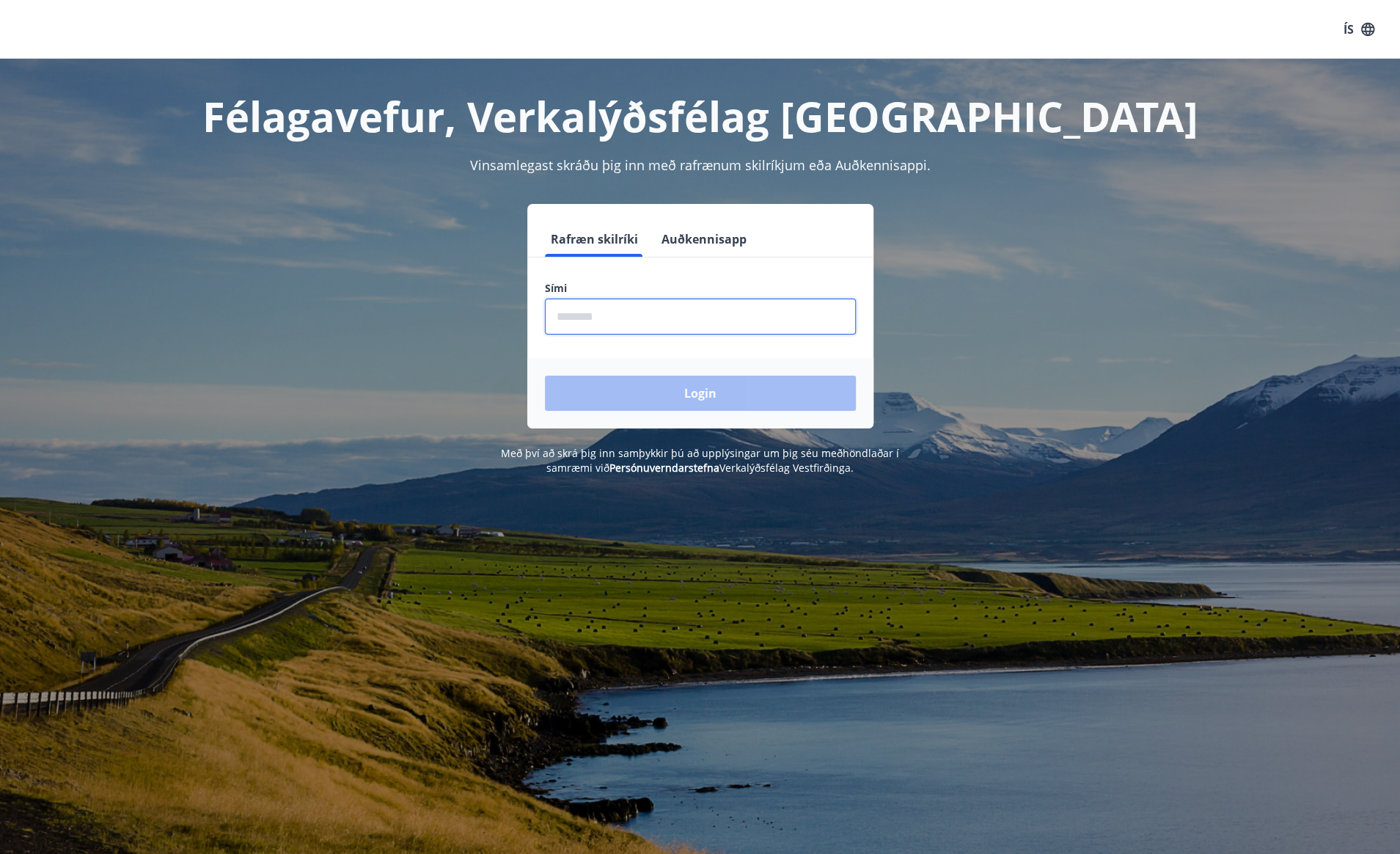
click at [695, 322] on input "phone" at bounding box center [700, 316] width 311 height 36
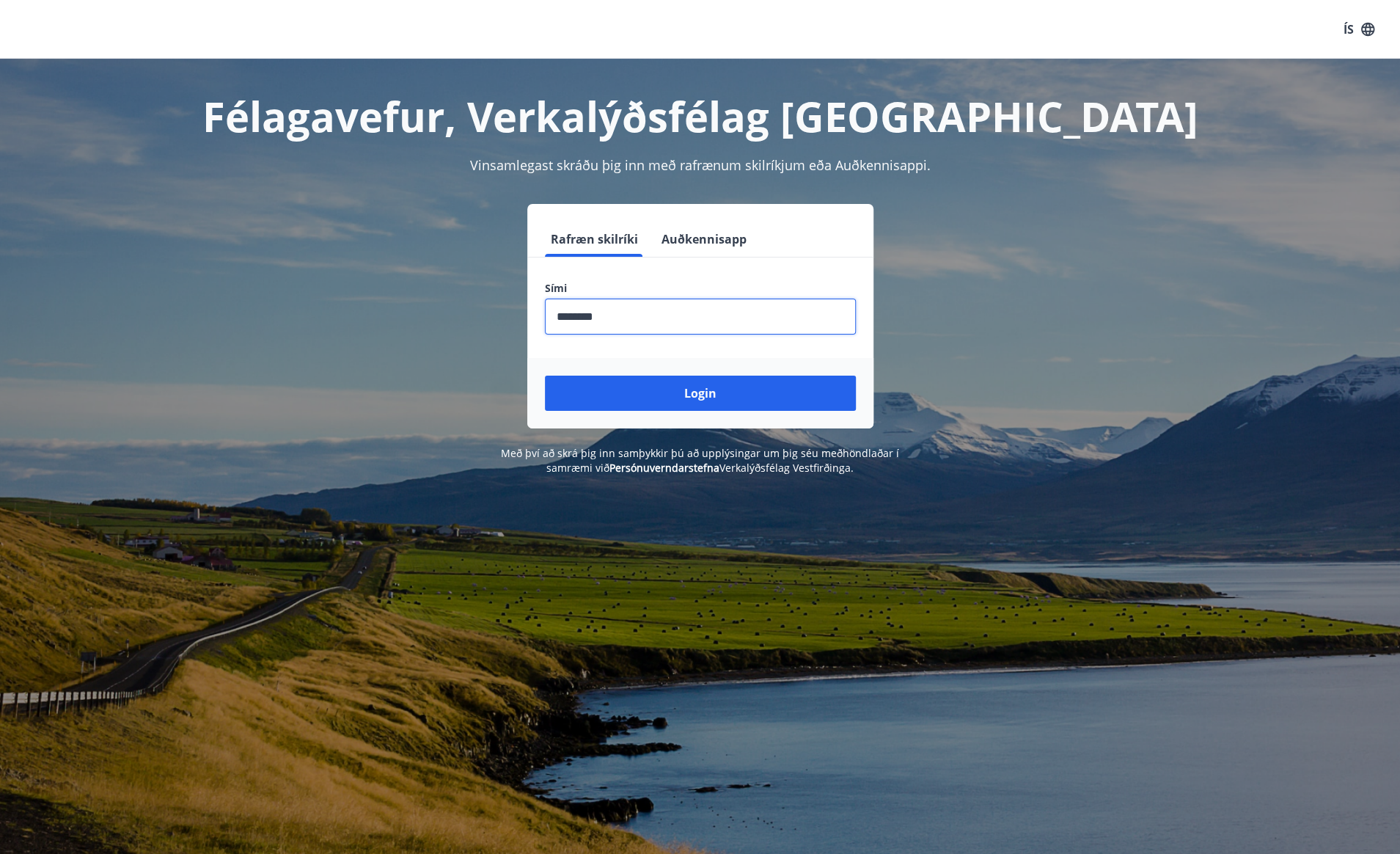
type input "********"
click at [545, 376] on button "Login" at bounding box center [700, 393] width 311 height 35
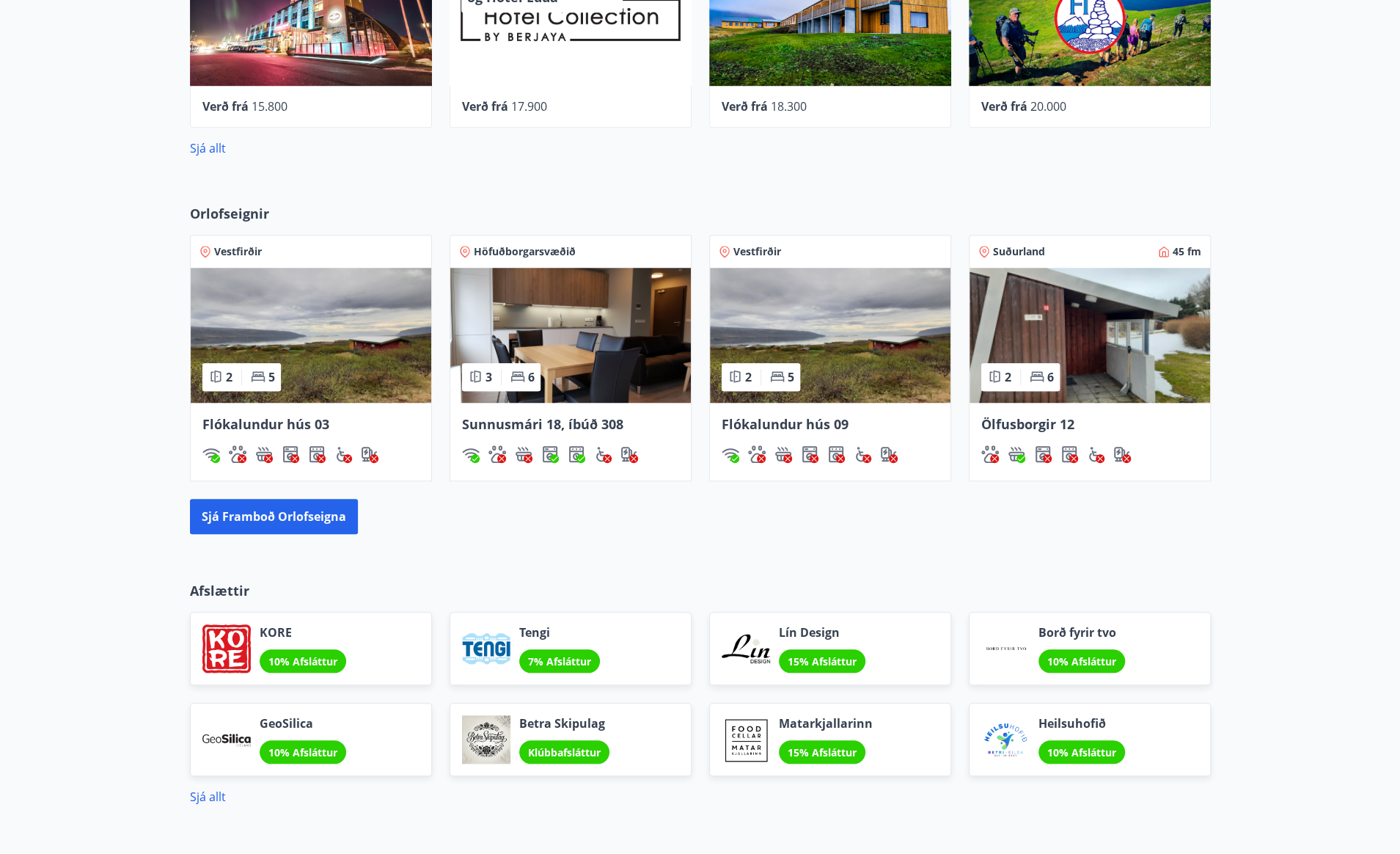
scroll to position [734, 0]
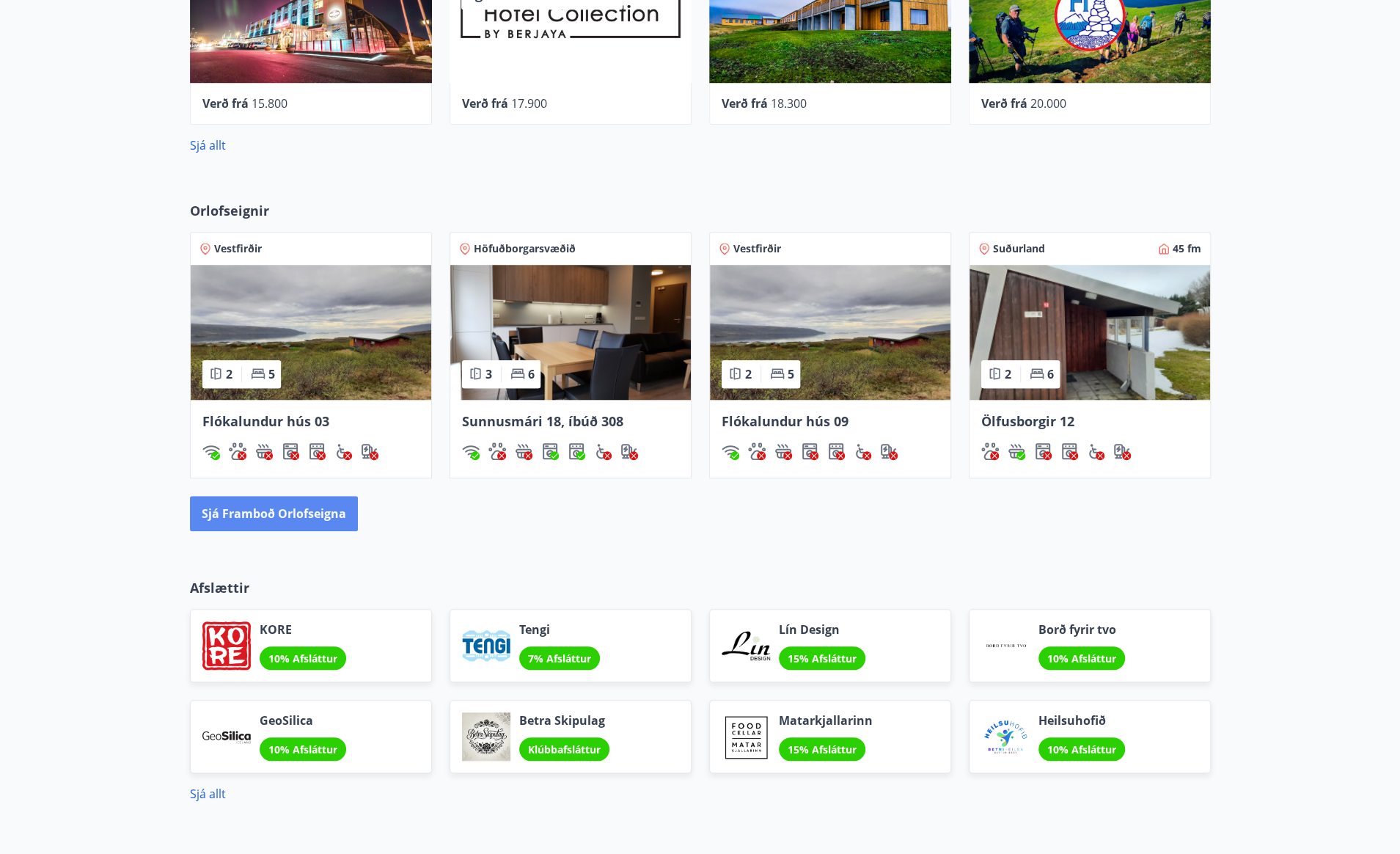
click at [300, 507] on button "Sjá framboð orlofseigna" at bounding box center [273, 513] width 168 height 35
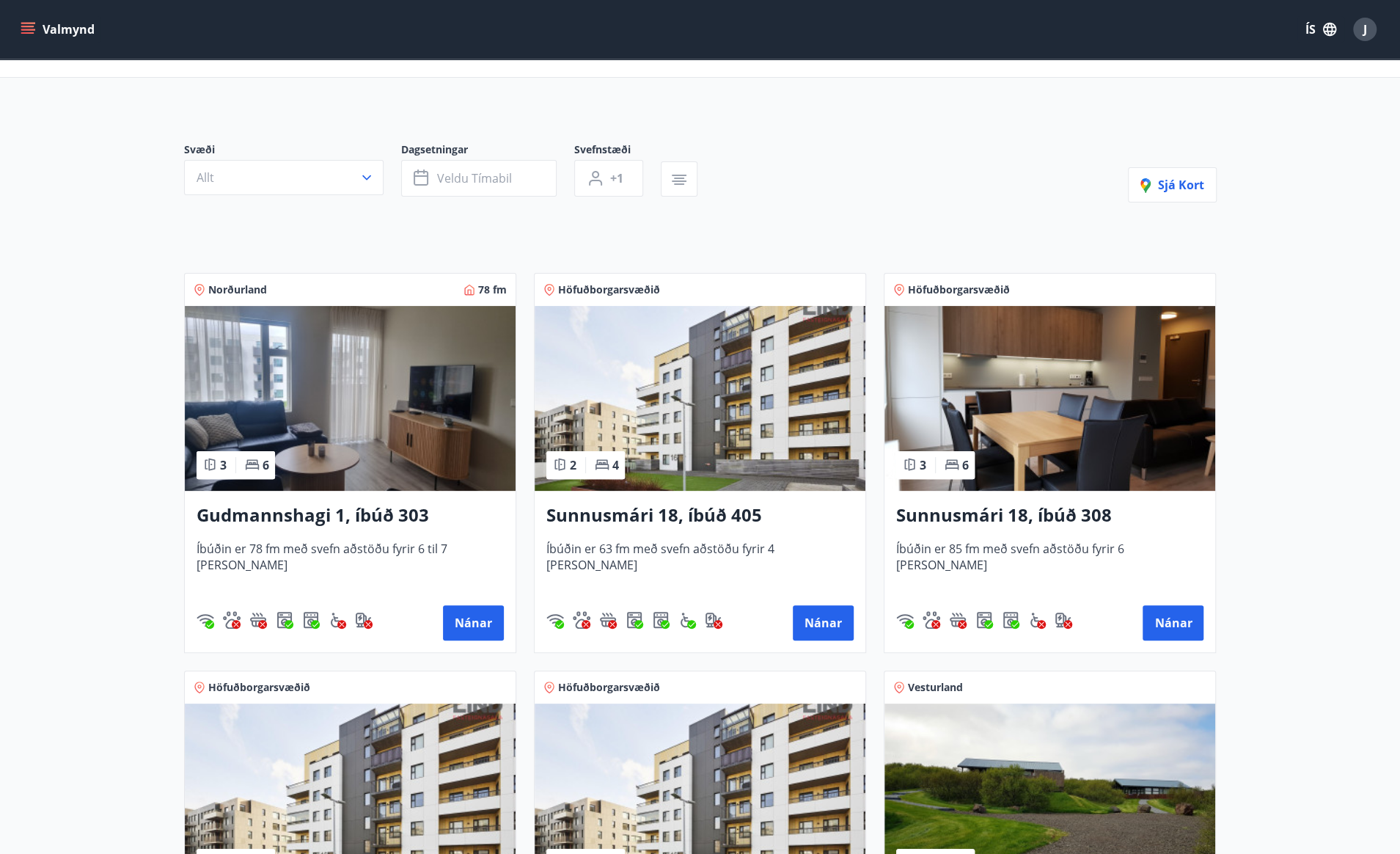
scroll to position [147, 0]
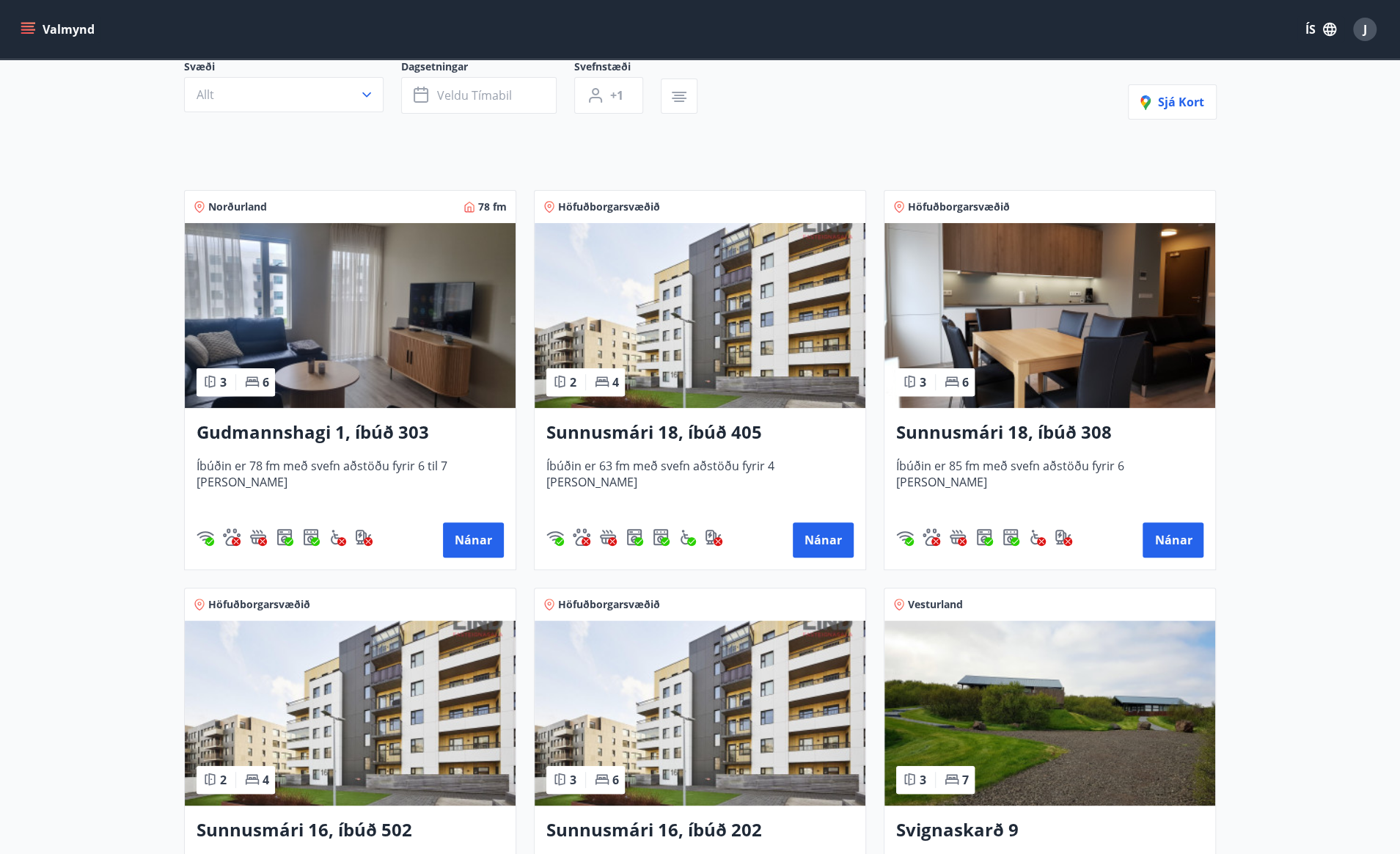
click at [285, 430] on h3 "Gudmannshagi 1, íbúð 303" at bounding box center [350, 433] width 307 height 27
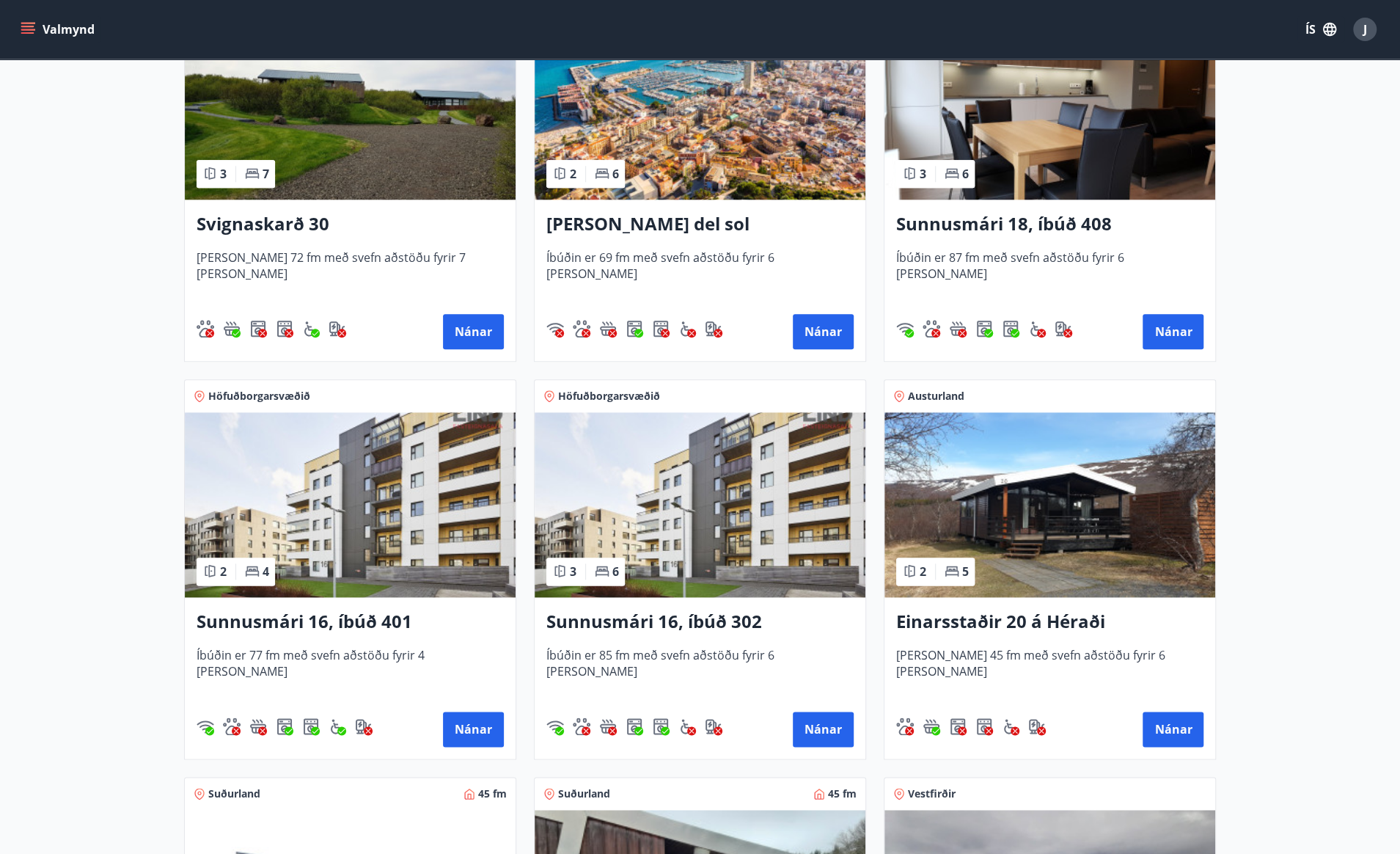
scroll to position [1174, 0]
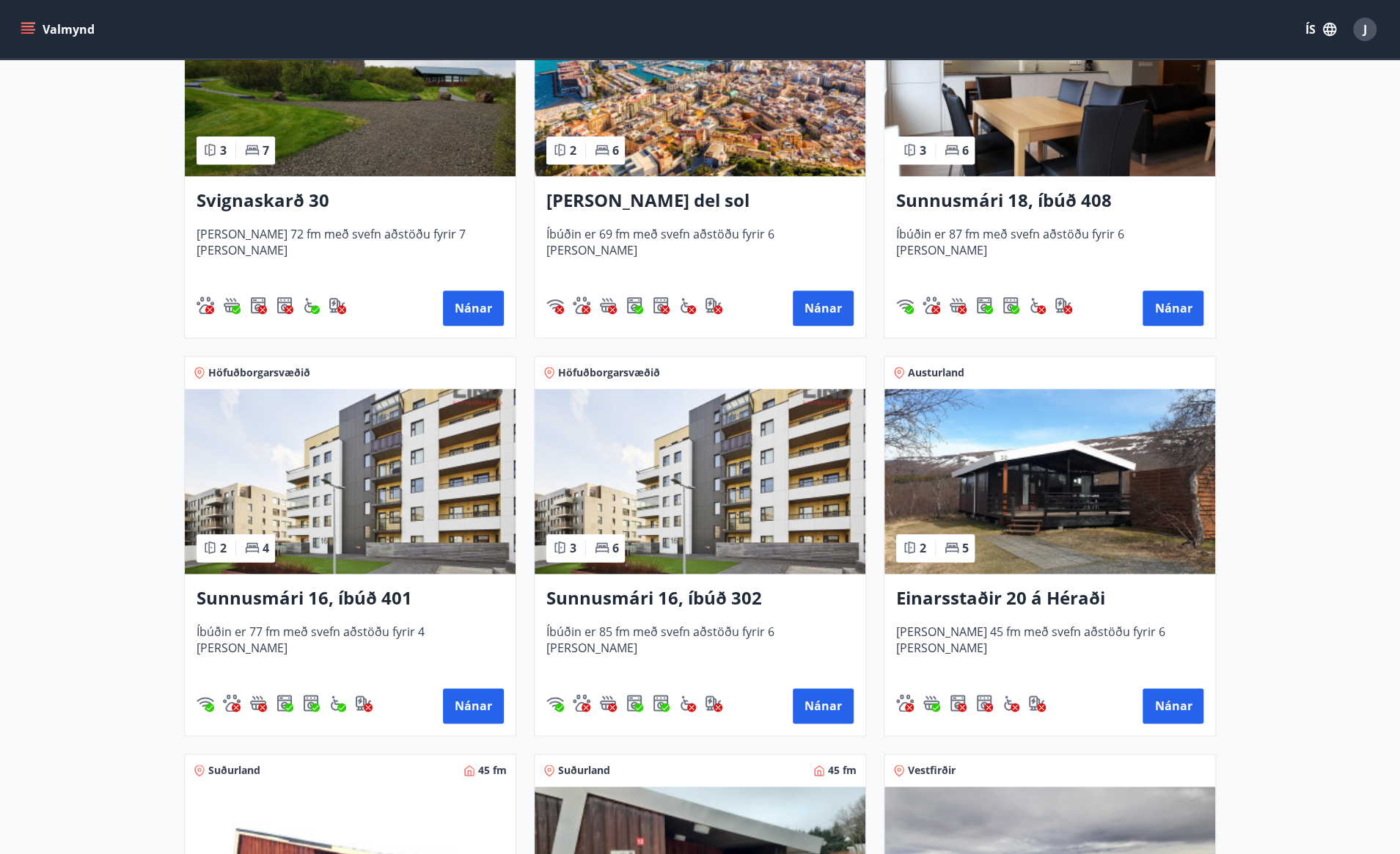
click at [994, 483] on img at bounding box center [1050, 481] width 331 height 185
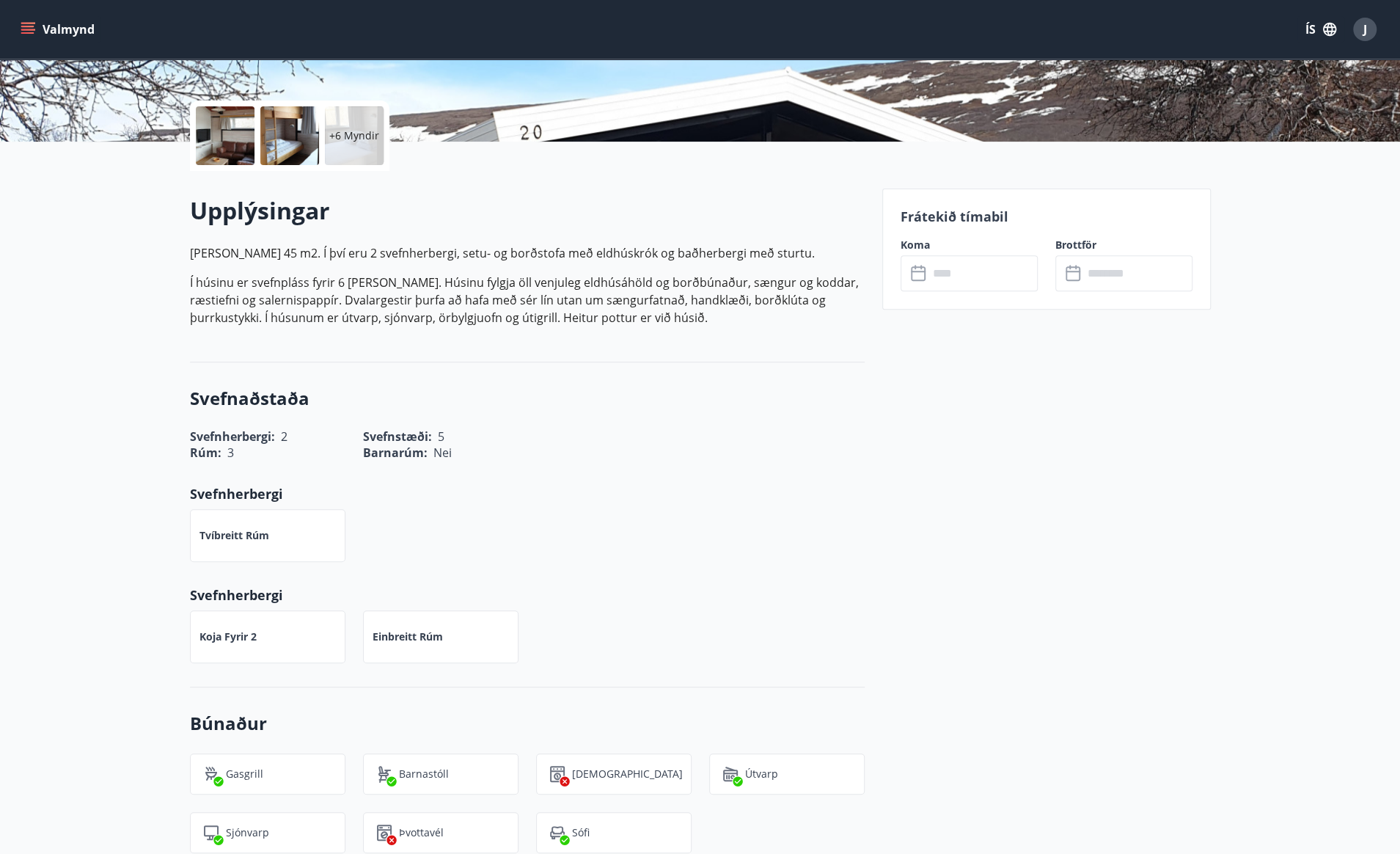
scroll to position [367, 0]
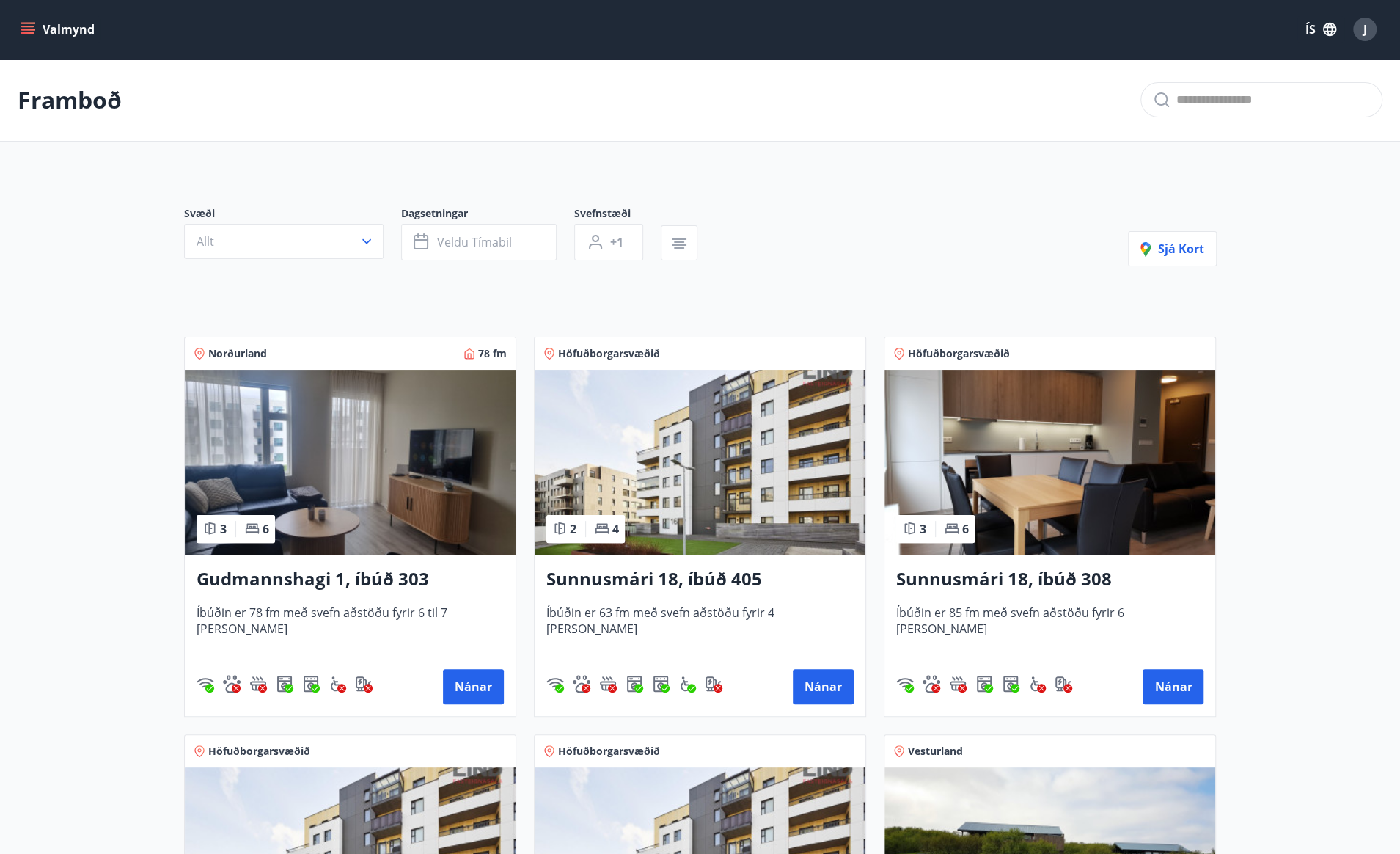
click at [1359, 31] on div "J" at bounding box center [1365, 29] width 24 height 24
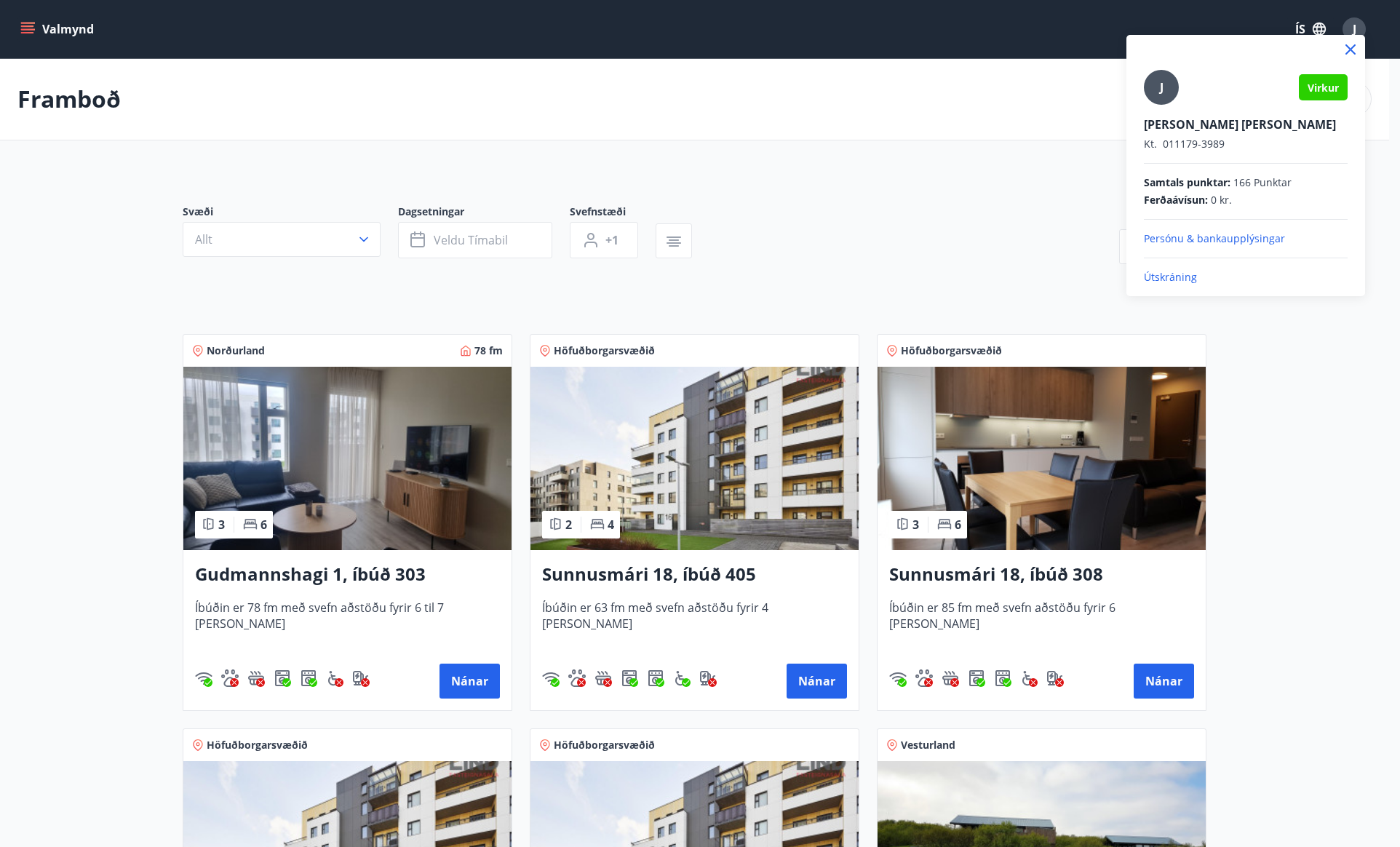
click at [936, 250] on div at bounding box center [700, 423] width 1400 height 847
